Goal: Information Seeking & Learning: Find specific fact

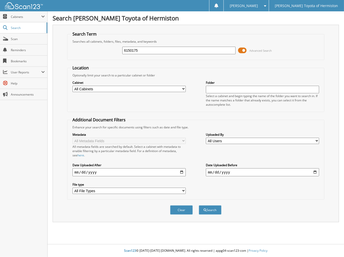
type input "6150175"
click at [199, 205] on button "Search" at bounding box center [210, 209] width 23 height 9
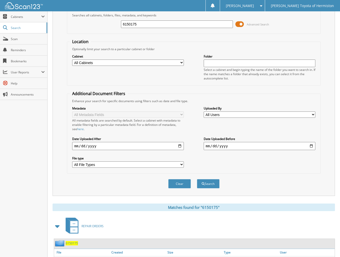
scroll to position [47, 0]
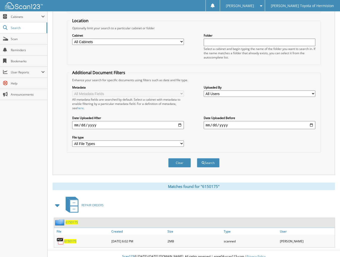
click at [71, 239] on span "6150175" at bounding box center [70, 241] width 12 height 4
